Goal: Task Accomplishment & Management: Complete application form

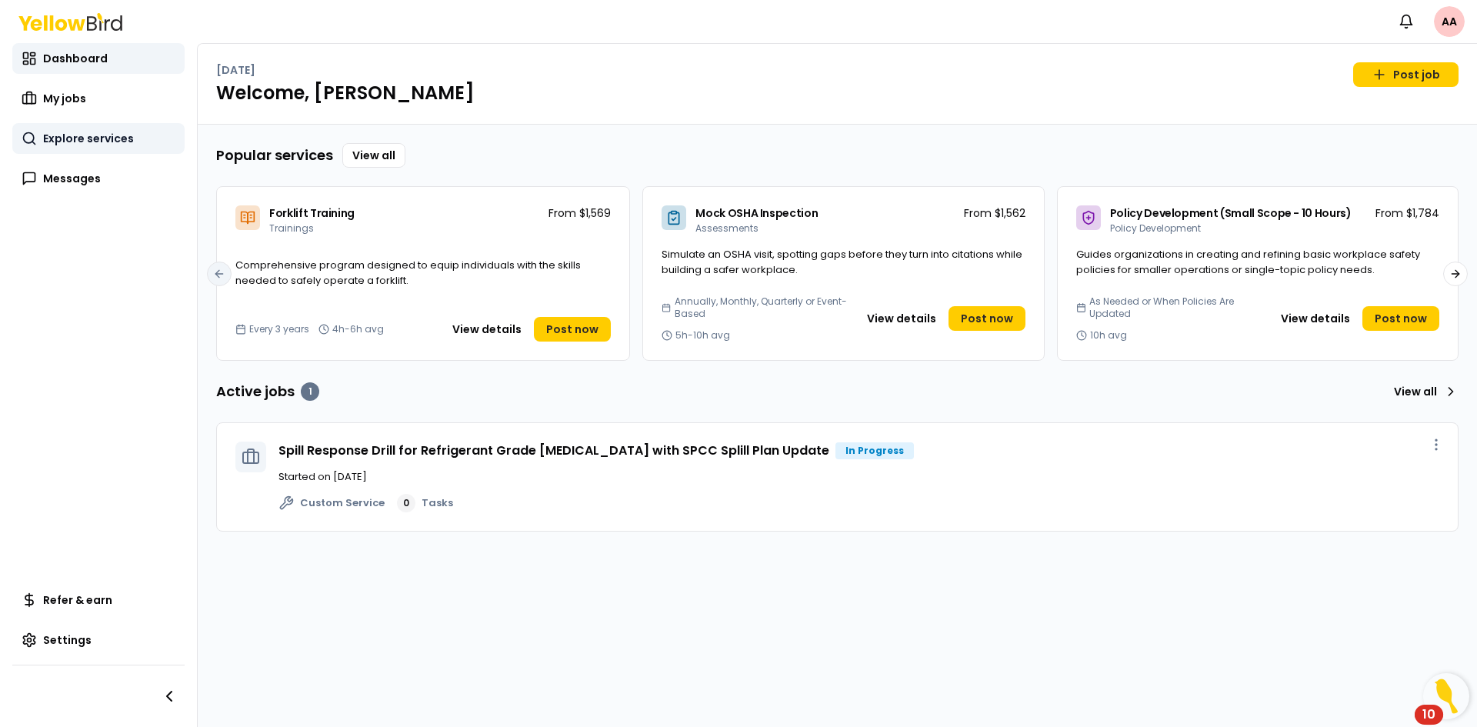
click at [92, 144] on span "Explore services" at bounding box center [88, 138] width 91 height 15
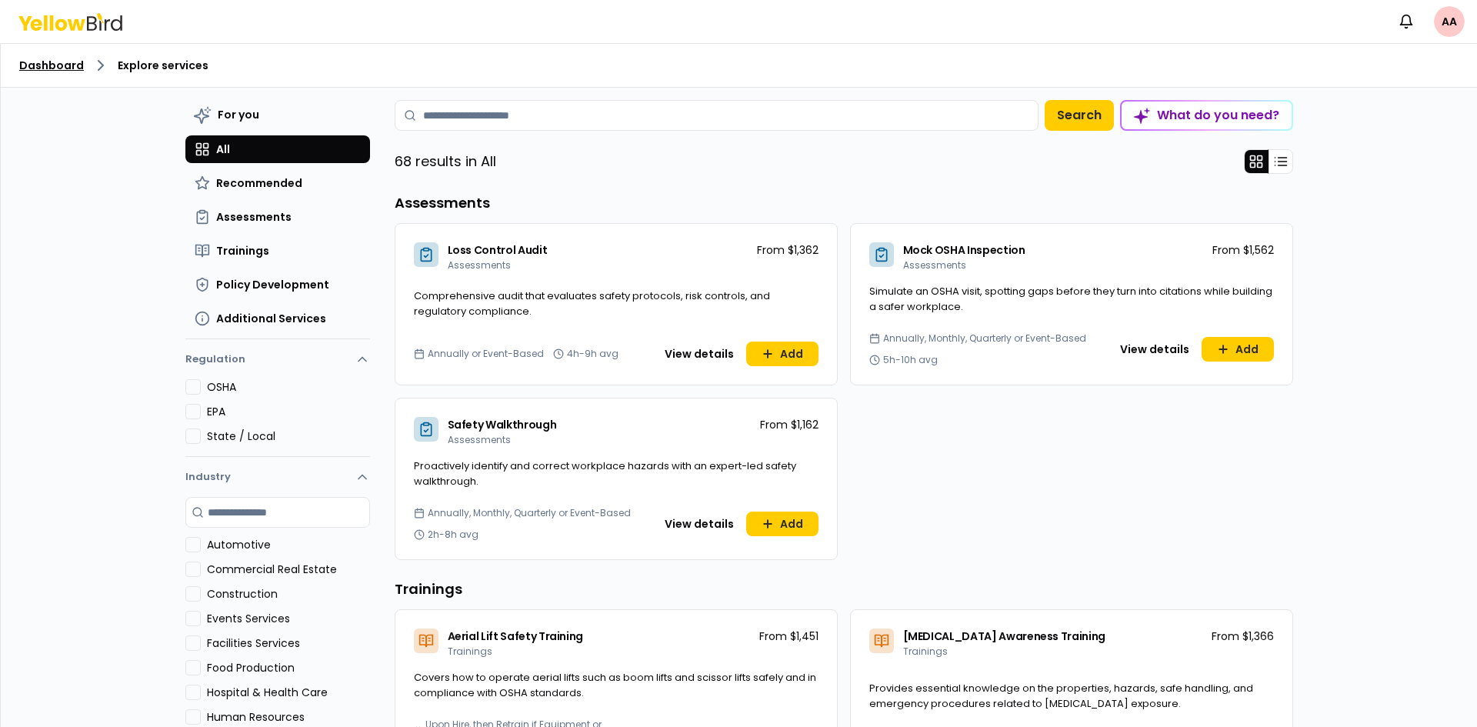
click at [62, 67] on link "Dashboard" at bounding box center [51, 65] width 65 height 15
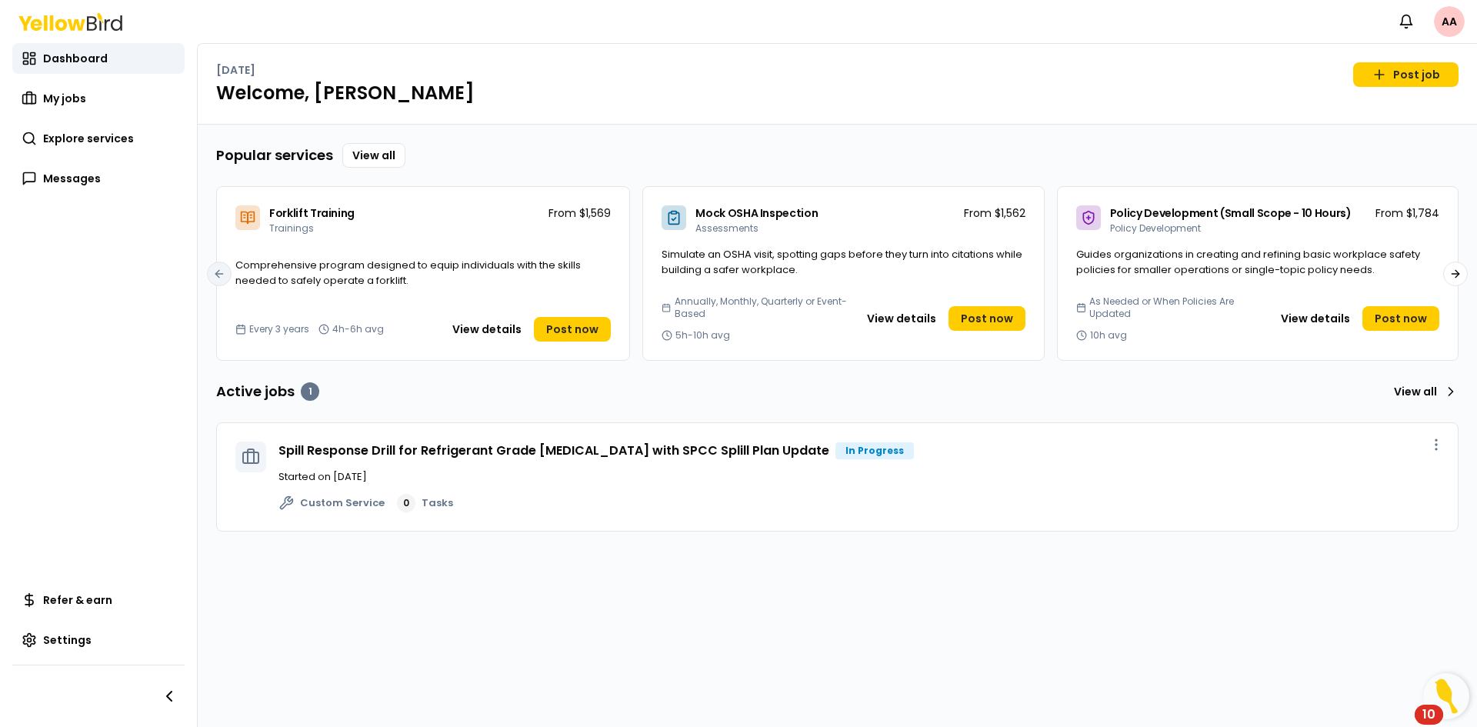
click at [1440, 703] on img "Open Resource Center, 10 new notifications" at bounding box center [1446, 696] width 46 height 46
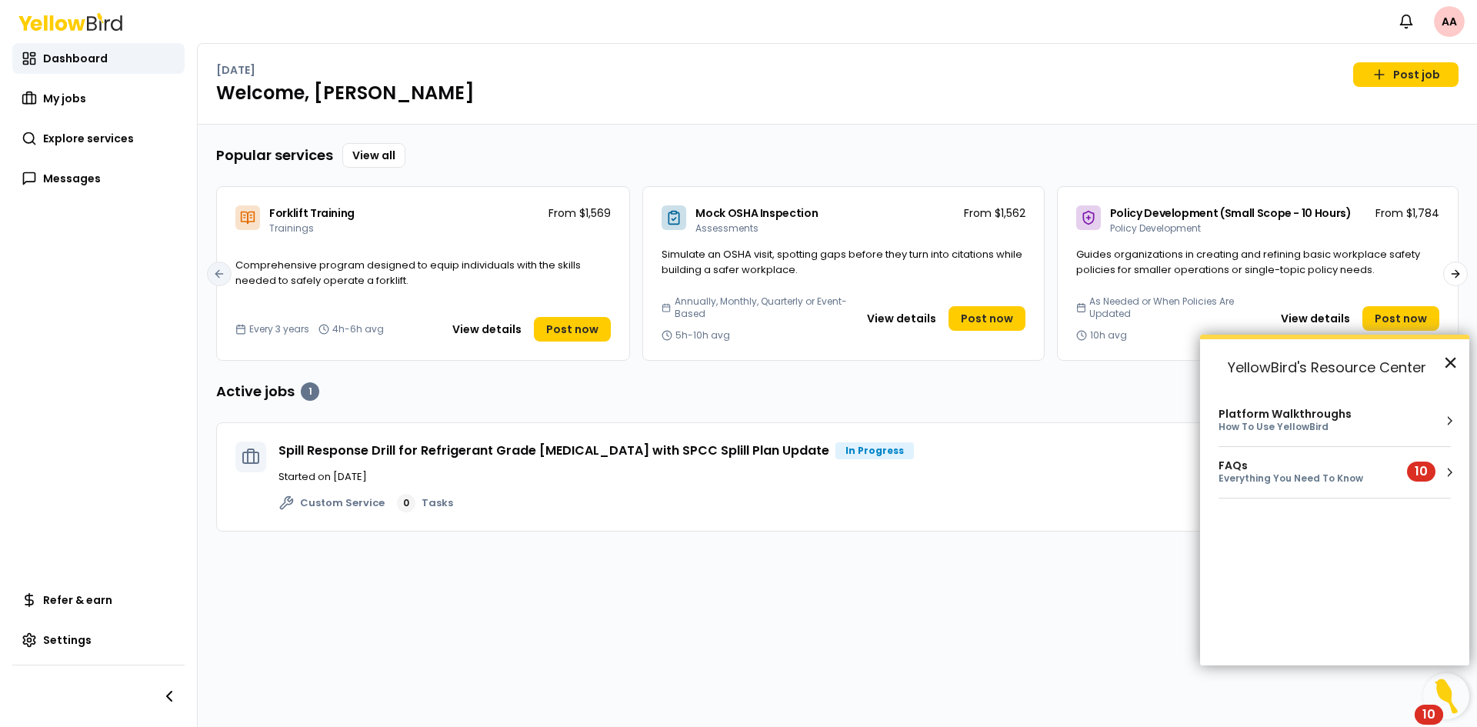
click at [1456, 359] on button "×" at bounding box center [1450, 362] width 15 height 25
